Goal: Task Accomplishment & Management: Complete application form

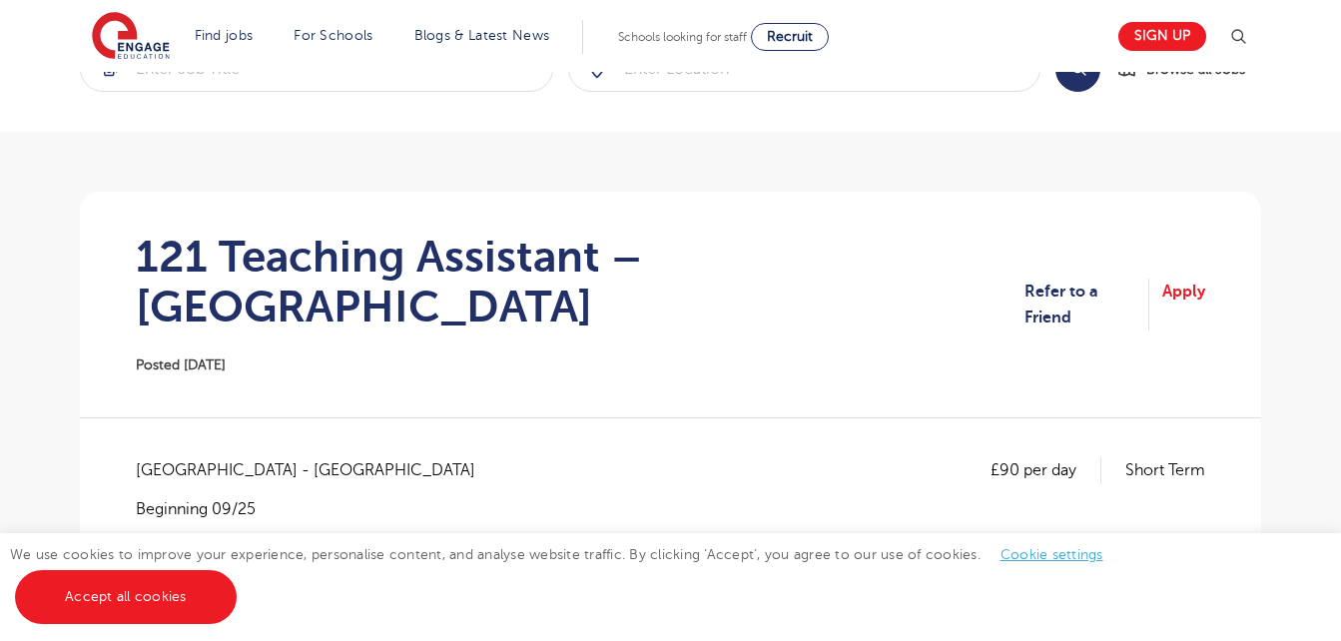
scroll to position [128, 0]
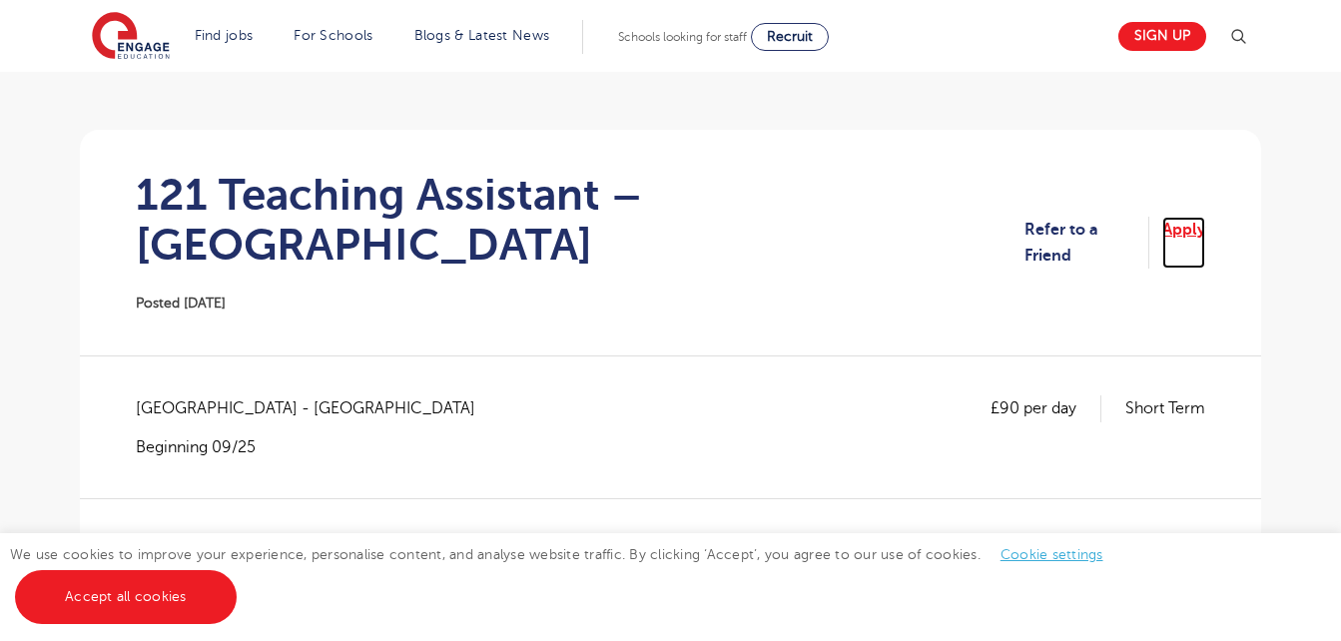
click at [1184, 220] on link "Apply" at bounding box center [1183, 243] width 43 height 53
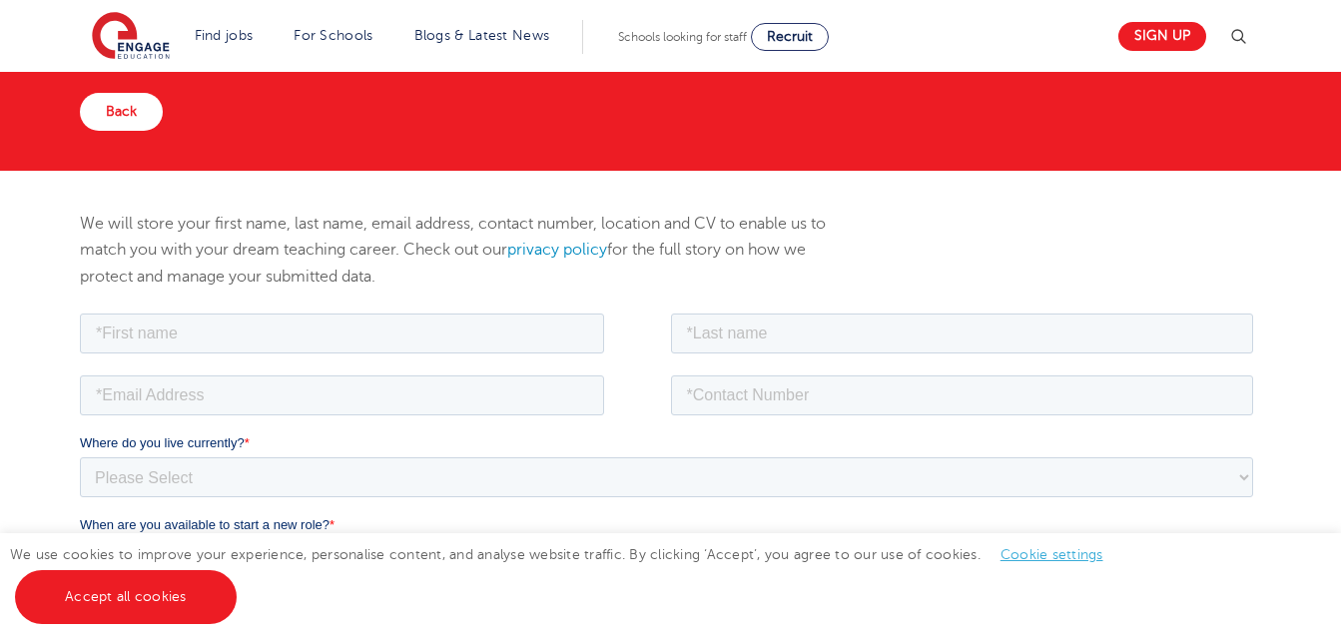
scroll to position [164, 0]
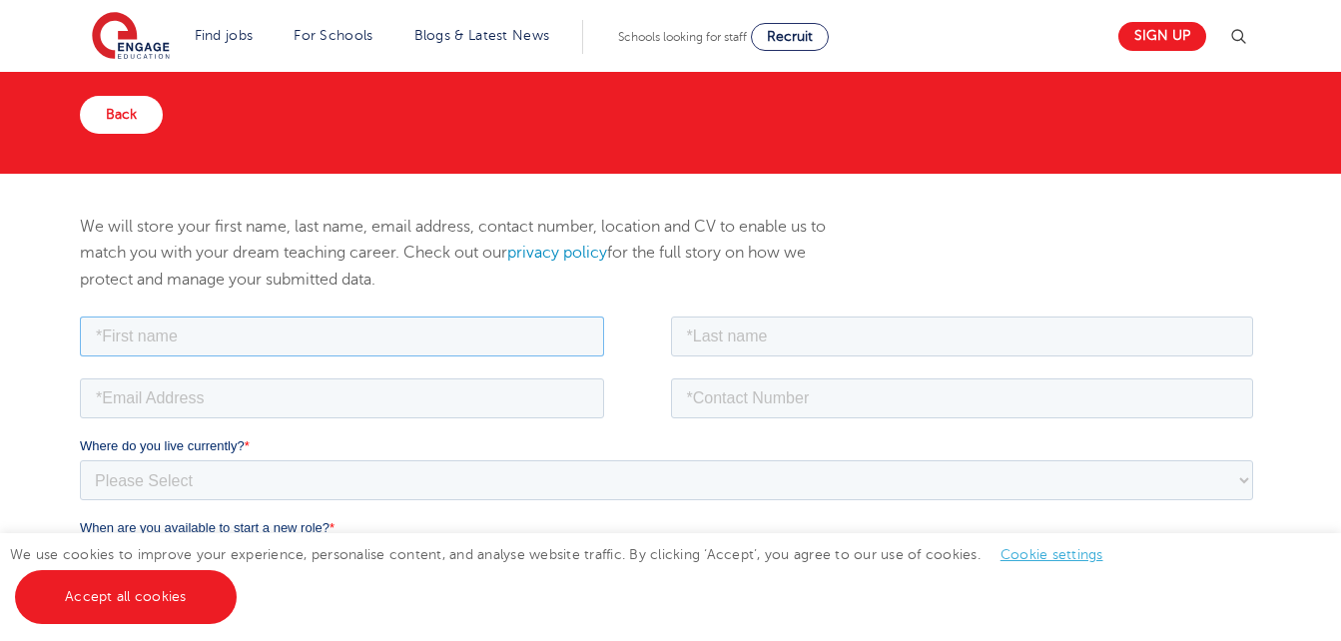
click at [443, 326] on input "text" at bounding box center [342, 335] width 524 height 40
type input "Sweetha"
click at [808, 327] on input "text" at bounding box center [962, 335] width 583 height 40
type input "[PERSON_NAME]"
click at [479, 385] on input "email" at bounding box center [342, 397] width 524 height 40
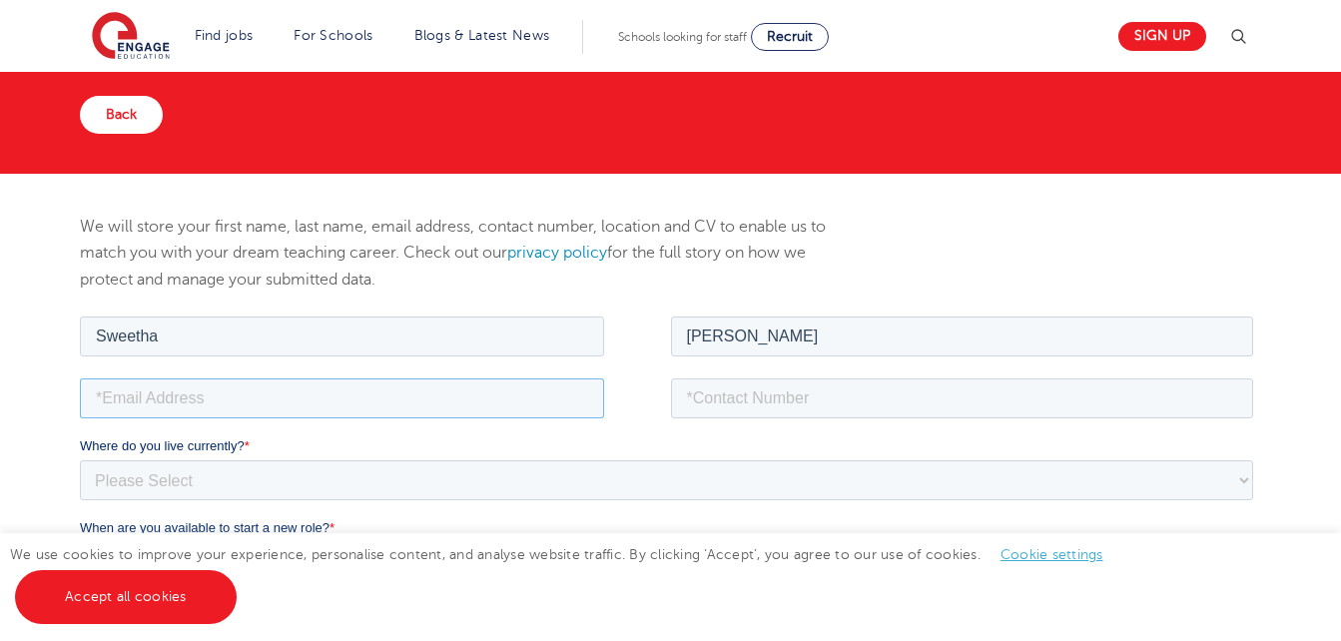
click at [384, 395] on input "email" at bounding box center [342, 397] width 524 height 40
type input "S"
type input "[EMAIL_ADDRESS][DOMAIN_NAME]"
click at [852, 402] on input "tel" at bounding box center [962, 397] width 583 height 40
type input "07442360929"
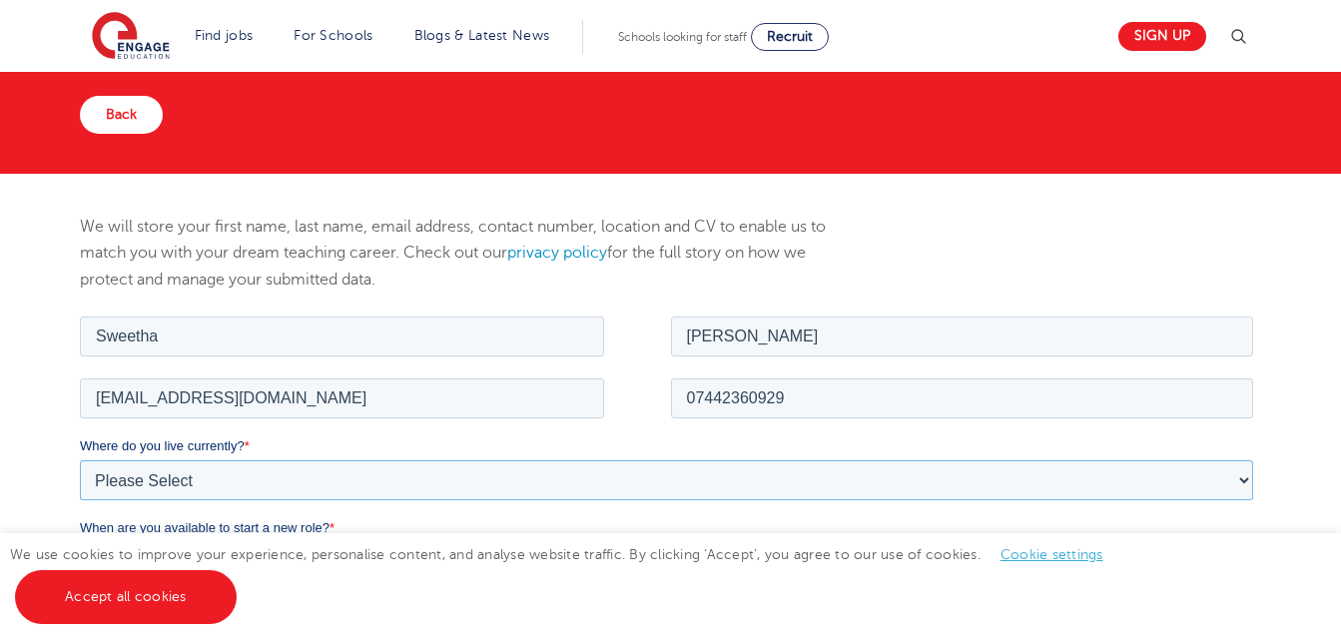
click at [226, 471] on select "Please Select [GEOGRAPHIC_DATA] [GEOGRAPHIC_DATA] [GEOGRAPHIC_DATA] [GEOGRAPHIC…" at bounding box center [666, 479] width 1173 height 40
select select "UK"
click at [80, 459] on select "Please Select [GEOGRAPHIC_DATA] [GEOGRAPHIC_DATA] [GEOGRAPHIC_DATA] [GEOGRAPHIC…" at bounding box center [666, 479] width 1173 height 40
click at [286, 557] on select "Please Select Overseas [GEOGRAPHIC_DATA] [GEOGRAPHIC_DATA] [GEOGRAPHIC_DATA] [G…" at bounding box center [666, 561] width 1173 height 40
select select "[GEOGRAPHIC_DATA]"
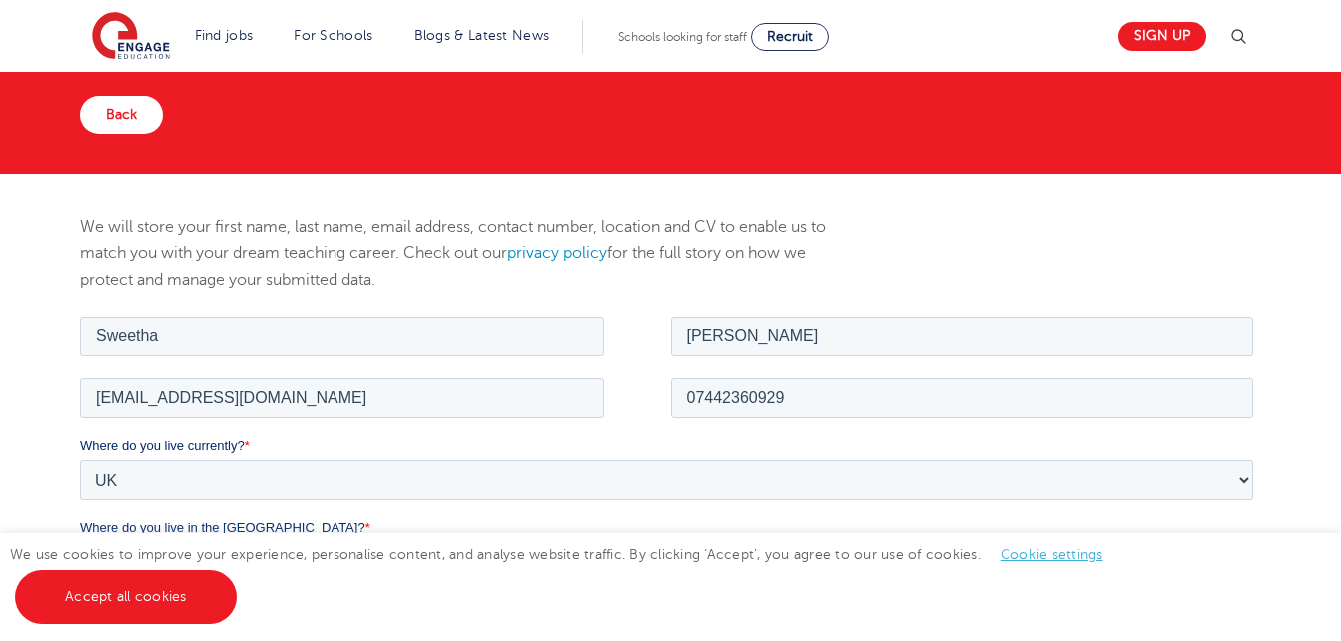
click at [80, 541] on select "Please Select Overseas [GEOGRAPHIC_DATA] [GEOGRAPHIC_DATA] [GEOGRAPHIC_DATA] [G…" at bounding box center [666, 561] width 1173 height 40
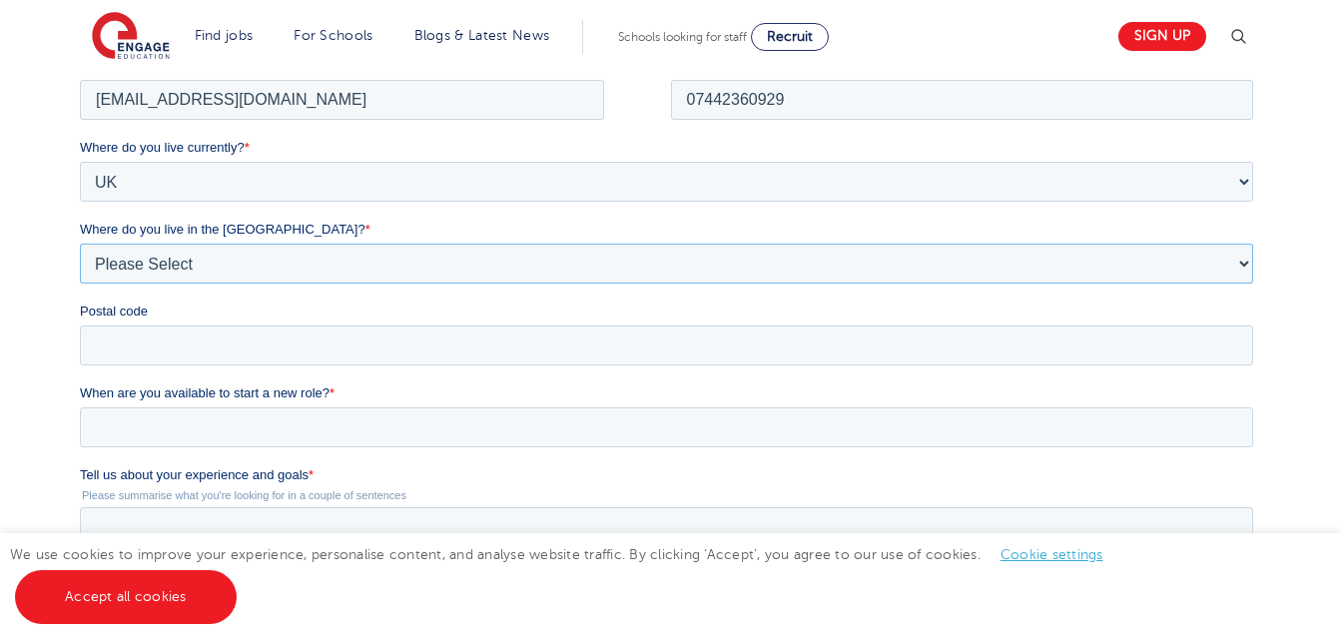
scroll to position [468, 0]
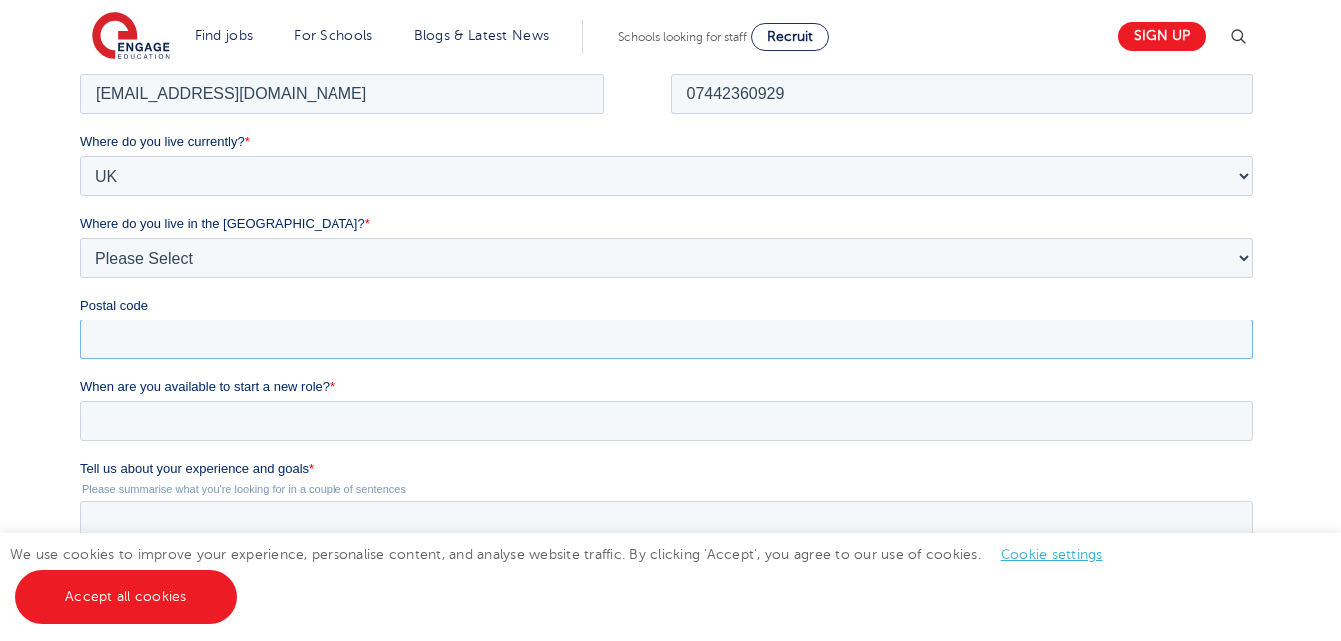
click at [719, 344] on input "Postal code" at bounding box center [666, 338] width 1173 height 40
type input "WD18 7BX"
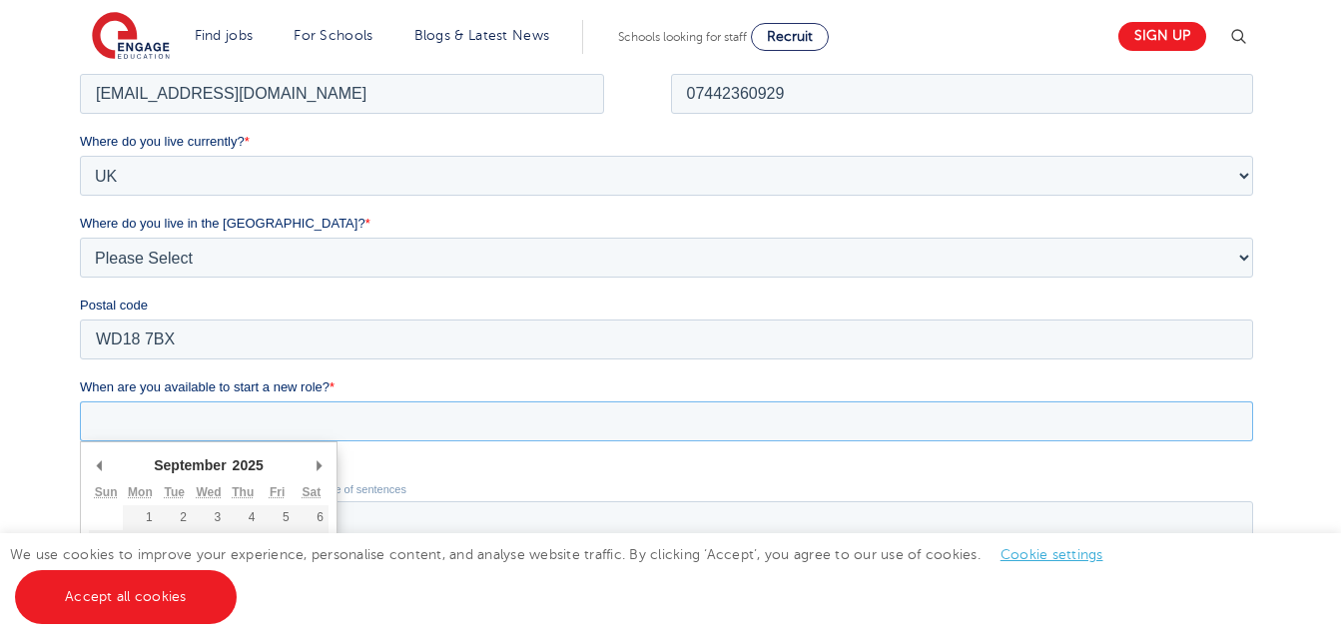
click at [661, 414] on input "When are you available to start a new role? *" at bounding box center [666, 420] width 1173 height 40
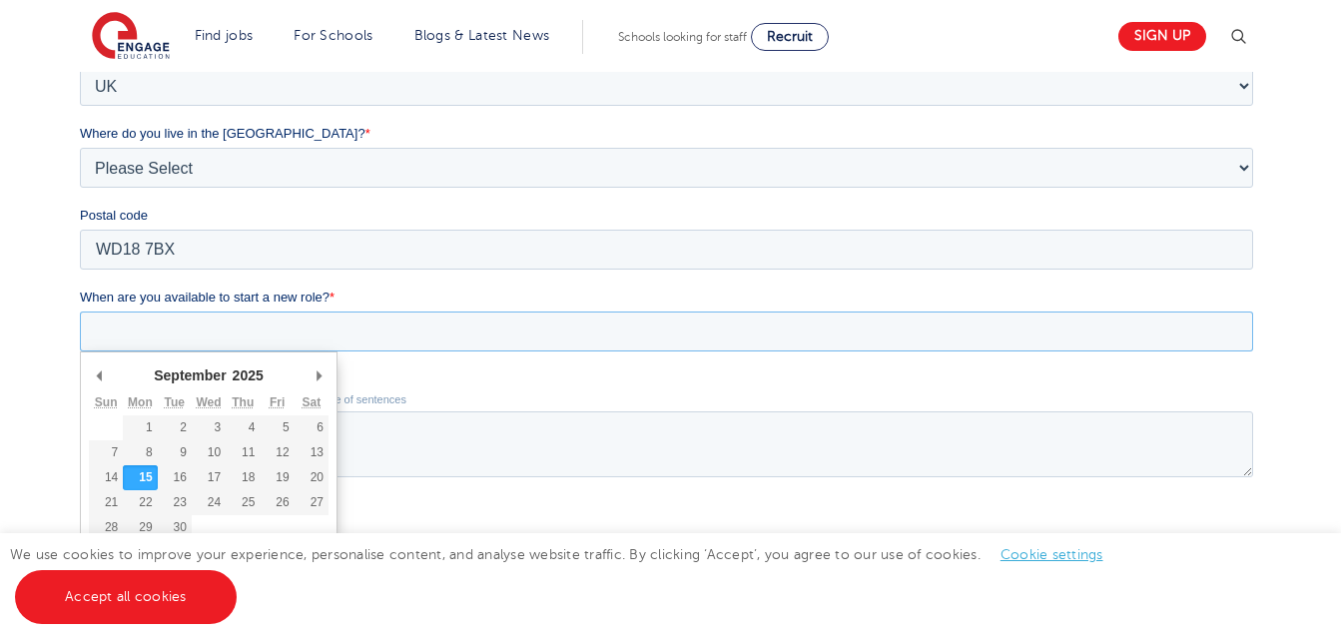
scroll to position [568, 0]
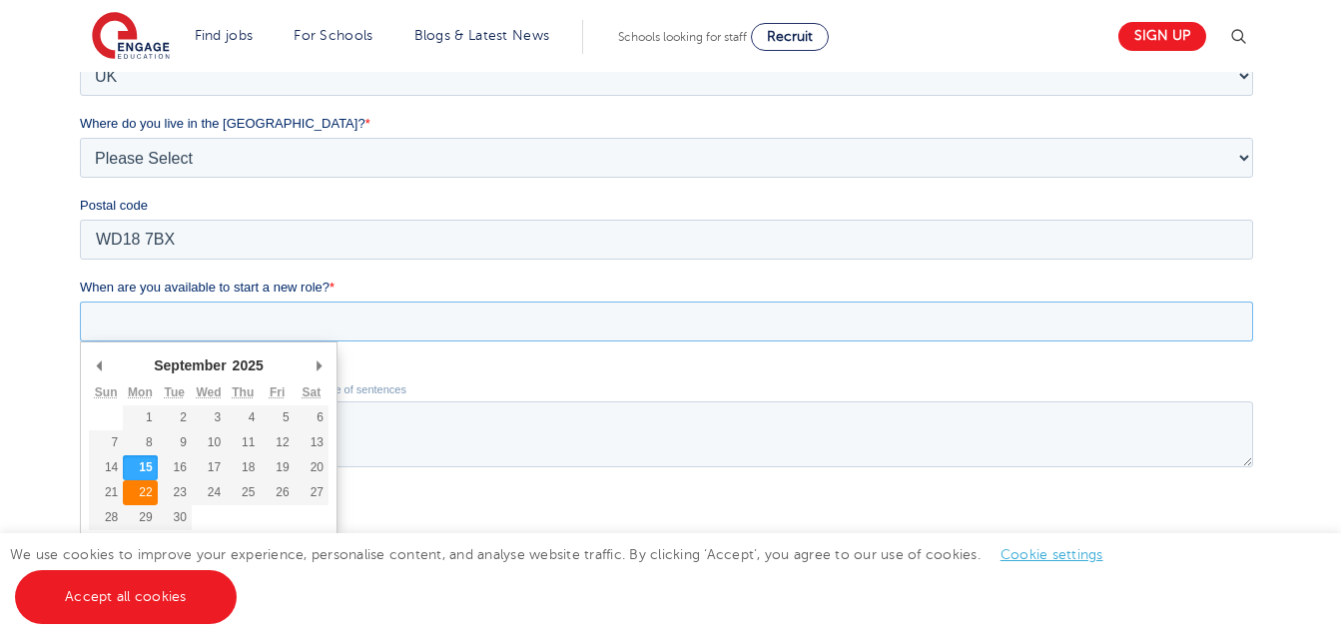
type div "[DATE]"
type input "[DATE]"
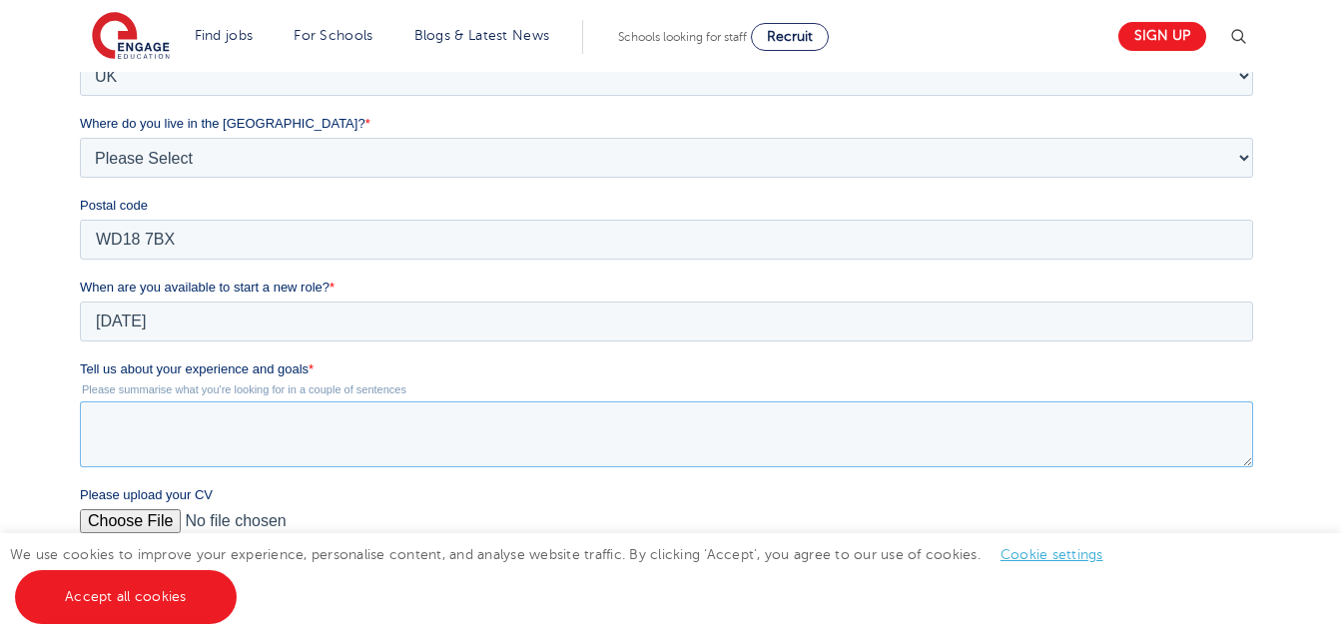
click at [248, 430] on textarea "Tell us about your experience and goals *" at bounding box center [666, 434] width 1173 height 66
paste textarea "I hold a strong academic background in science subjects, having taught Mathemat…"
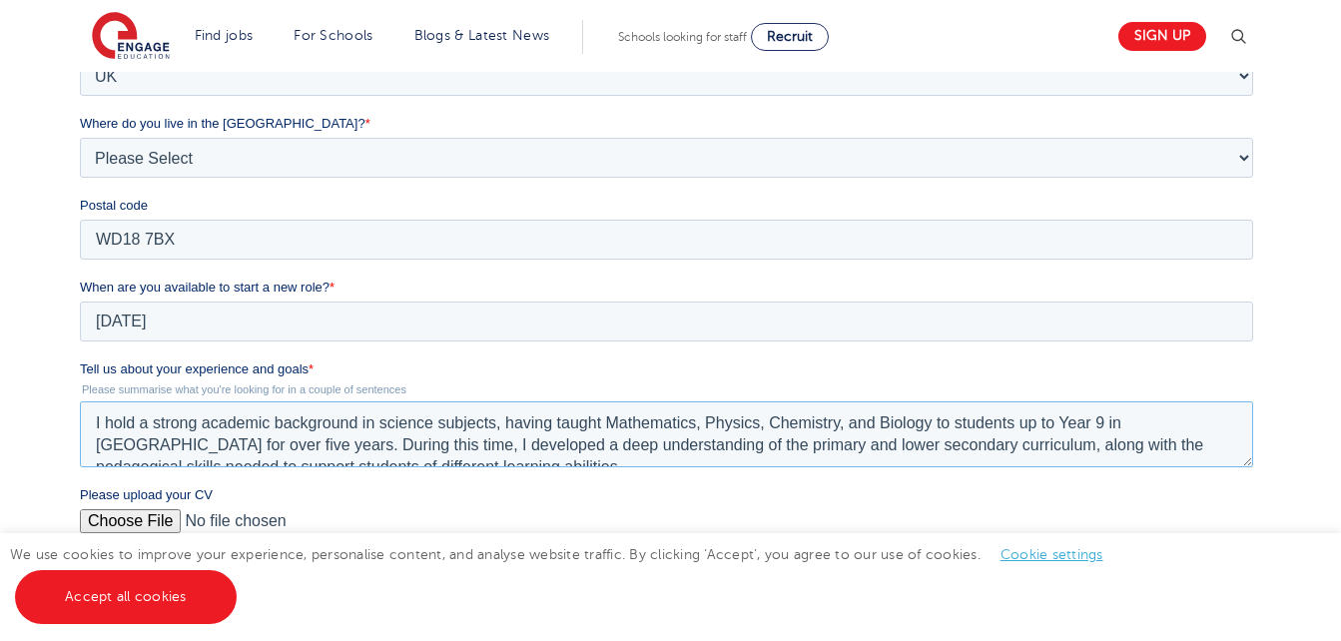
scroll to position [9, 0]
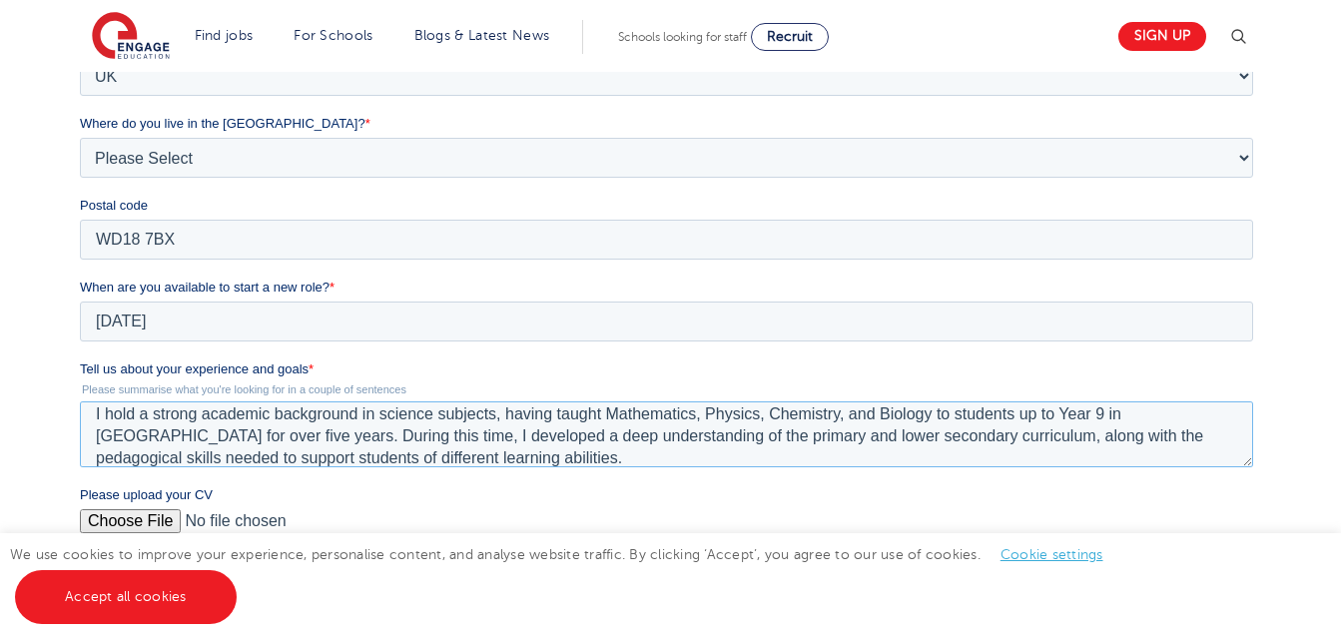
type textarea "I hold a strong academic background in science subjects, having taught Mathemat…"
click at [128, 514] on input "Please upload your CV" at bounding box center [666, 529] width 1173 height 40
type input "C:\fakepath\Sweetha_OA_Resume.docx"
click at [148, 593] on link "Accept all cookies" at bounding box center [126, 597] width 222 height 54
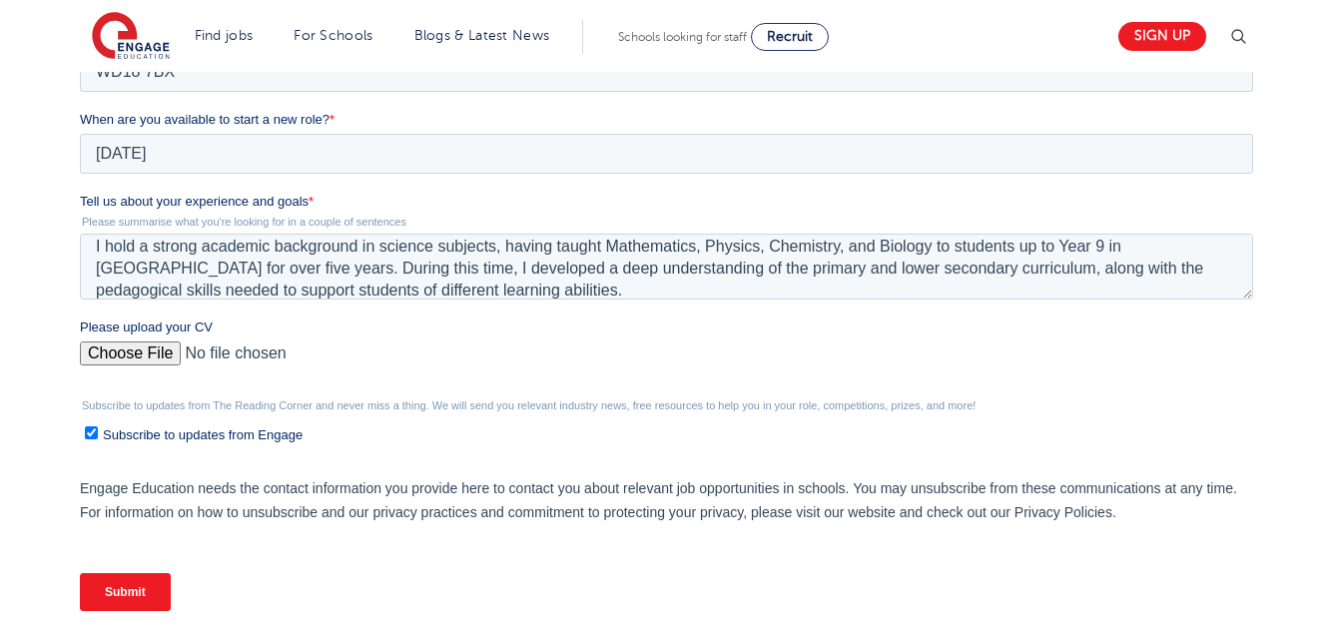
scroll to position [786, 0]
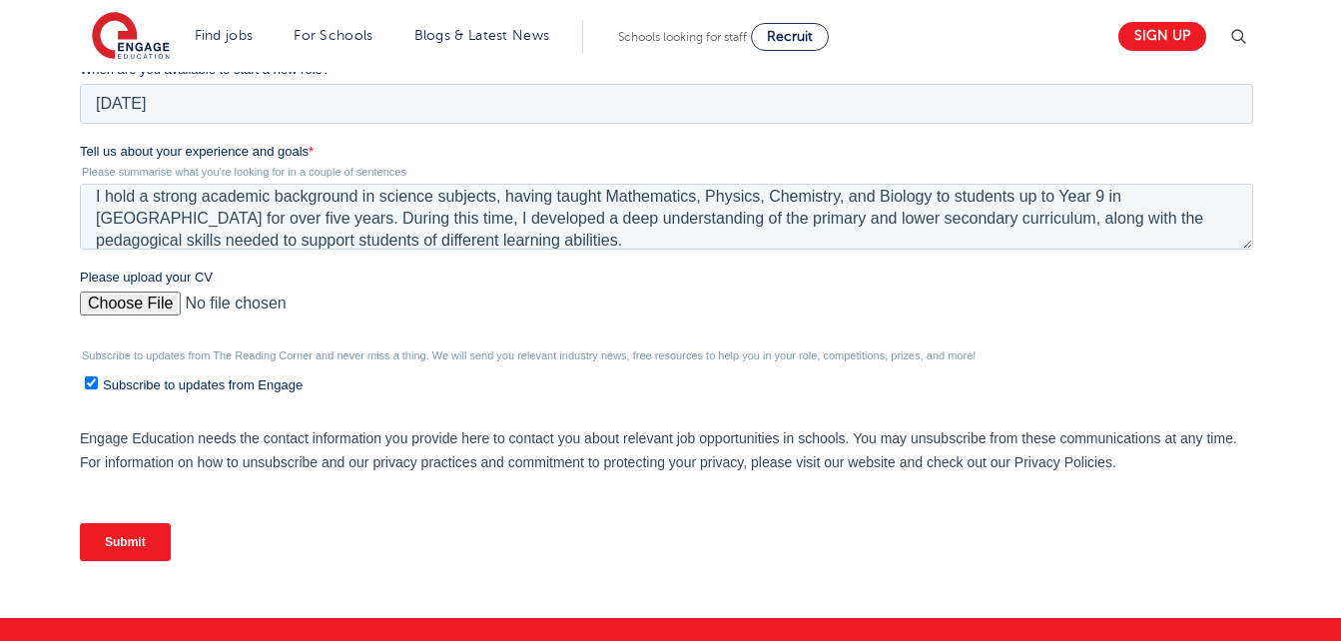
click at [142, 525] on input "Submit" at bounding box center [125, 542] width 91 height 38
